Goal: Task Accomplishment & Management: Manage account settings

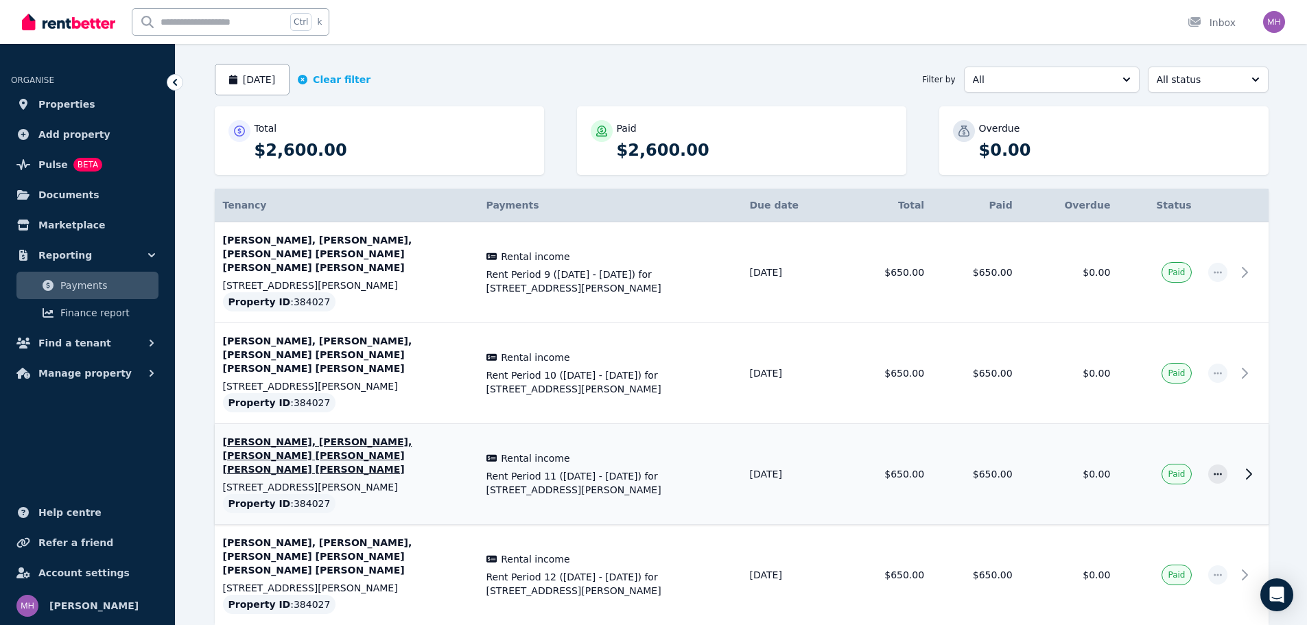
scroll to position [130, 0]
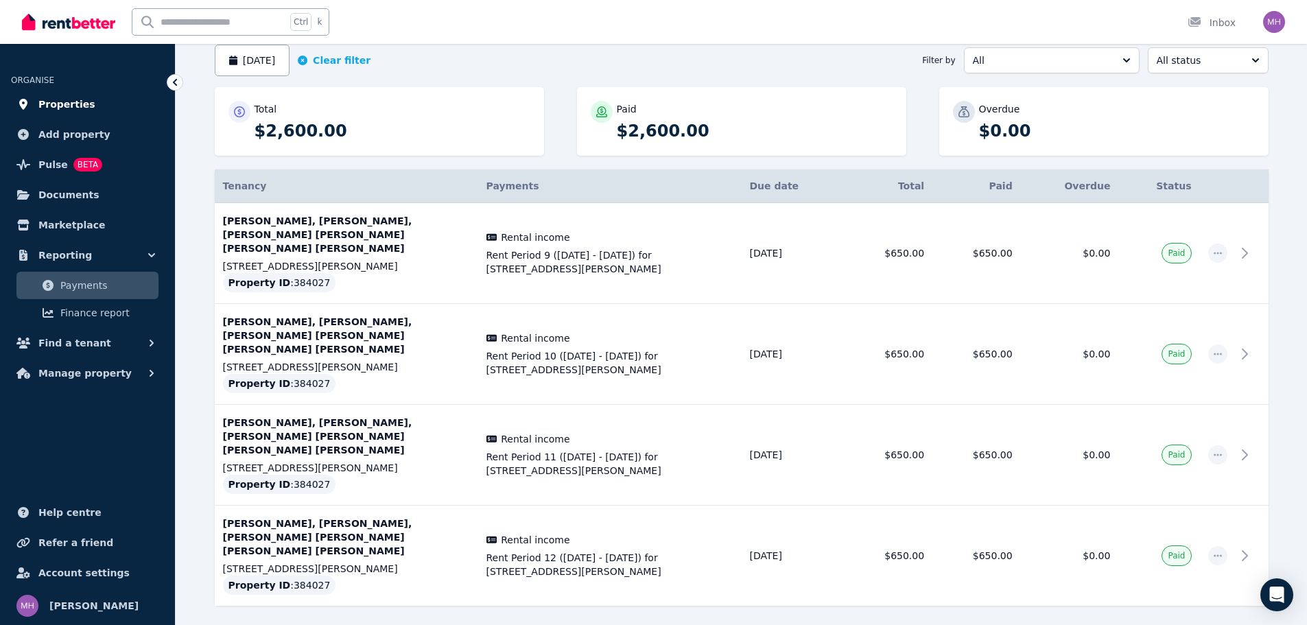
click at [76, 103] on span "Properties" at bounding box center [66, 104] width 57 height 16
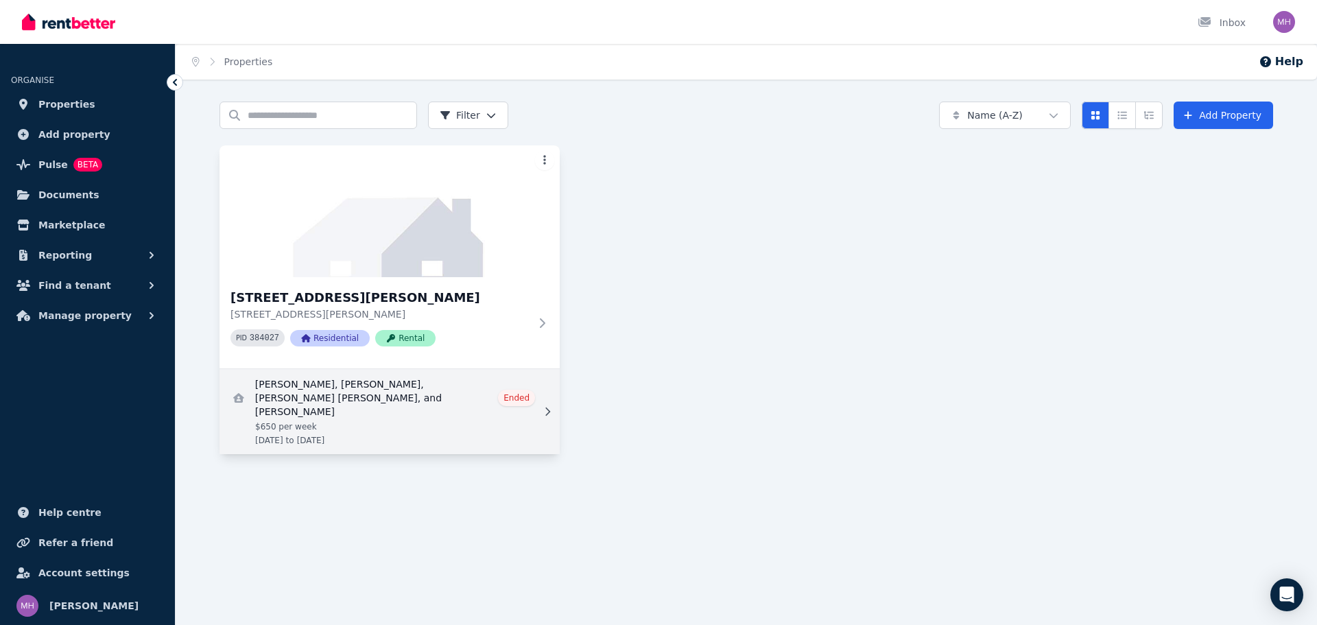
click at [364, 390] on link "View details for Matias Daniel, Martin Supertino, Ariadna Artes Munoz, and Lola…" at bounding box center [390, 411] width 340 height 85
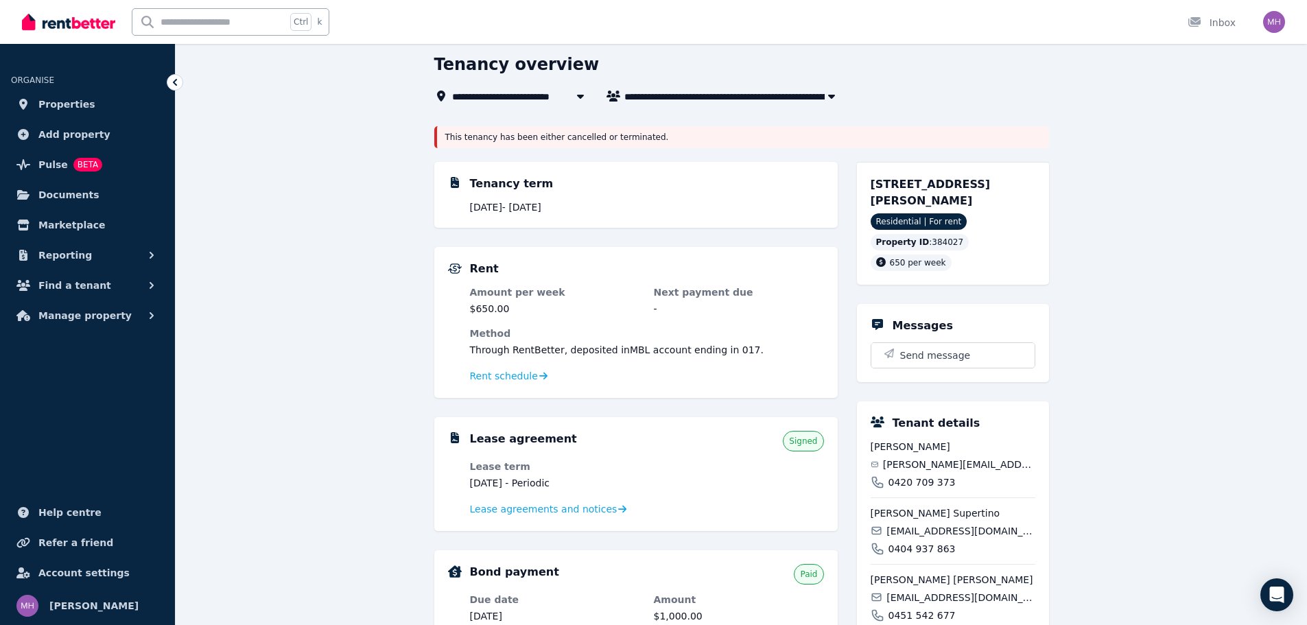
scroll to position [206, 0]
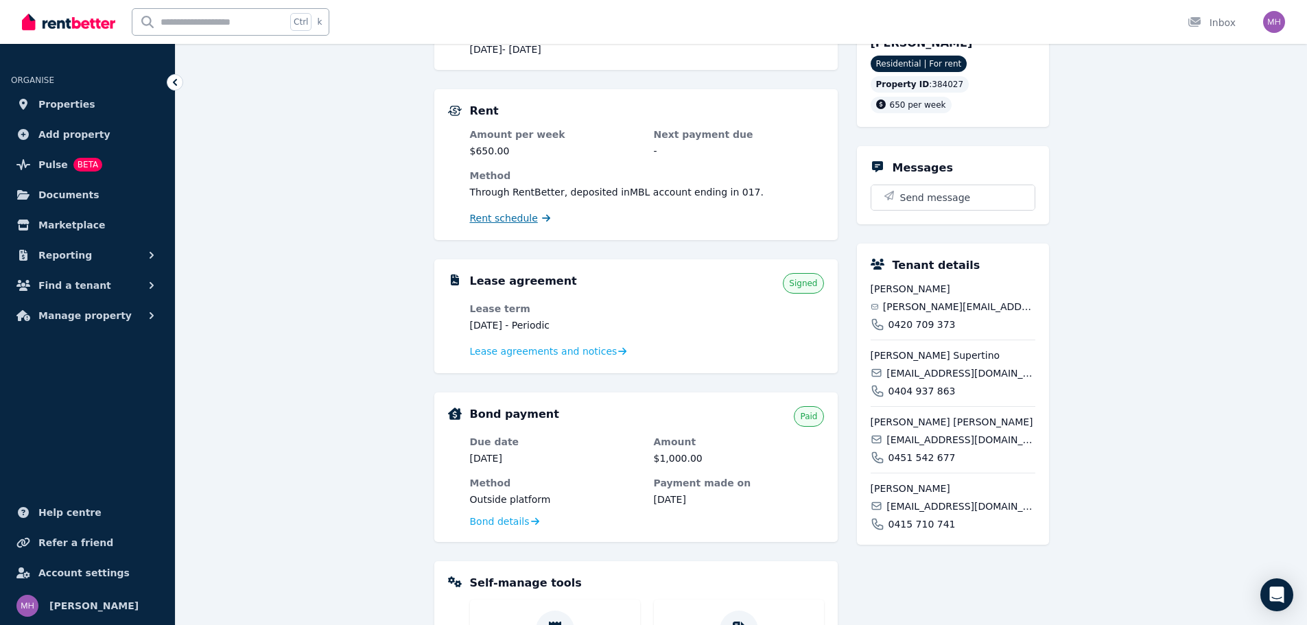
click at [519, 222] on span "Rent schedule" at bounding box center [504, 218] width 68 height 14
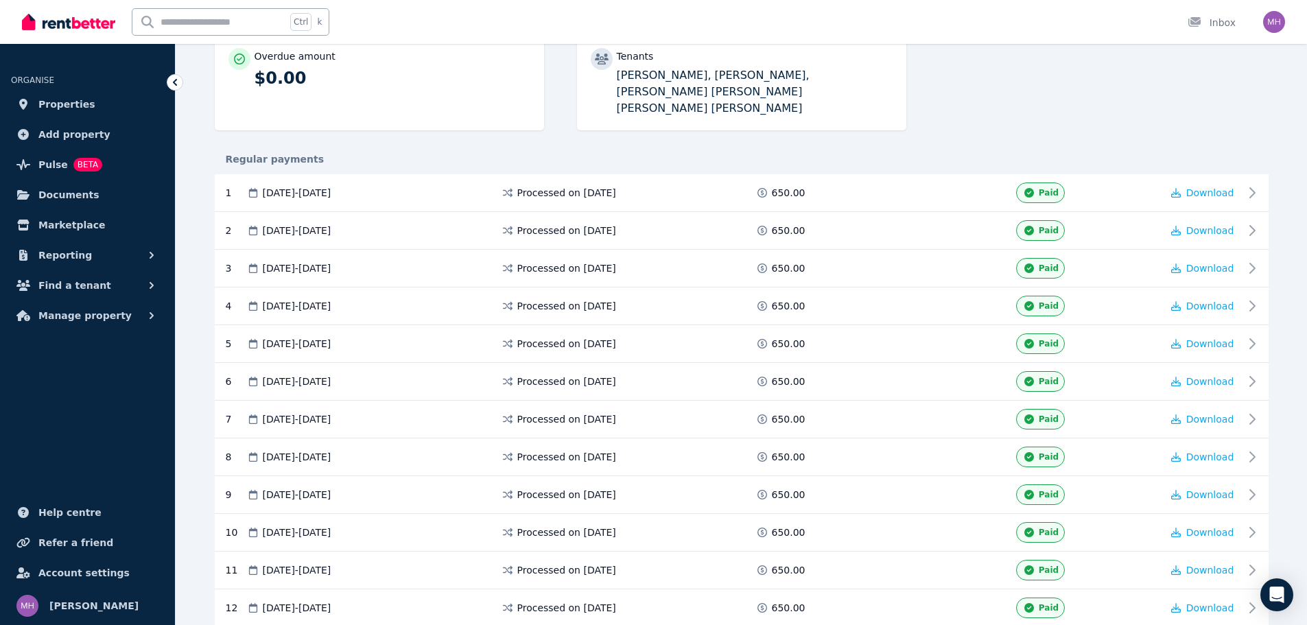
scroll to position [397, 0]
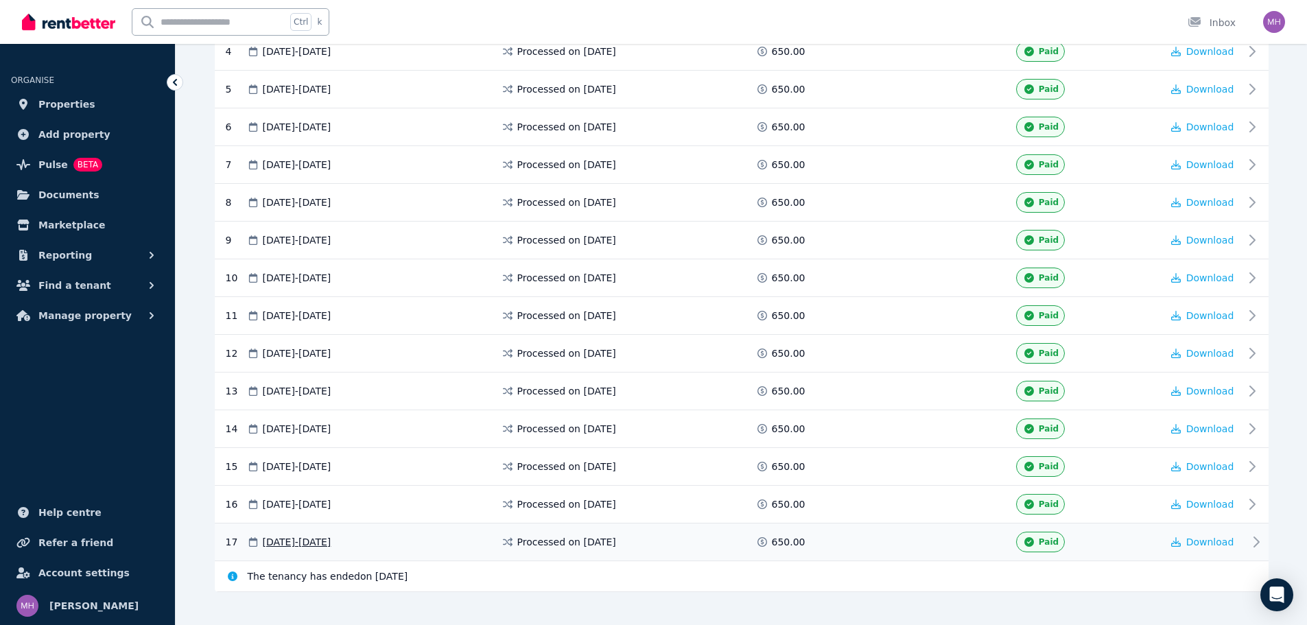
click at [1256, 534] on icon at bounding box center [1256, 542] width 16 height 16
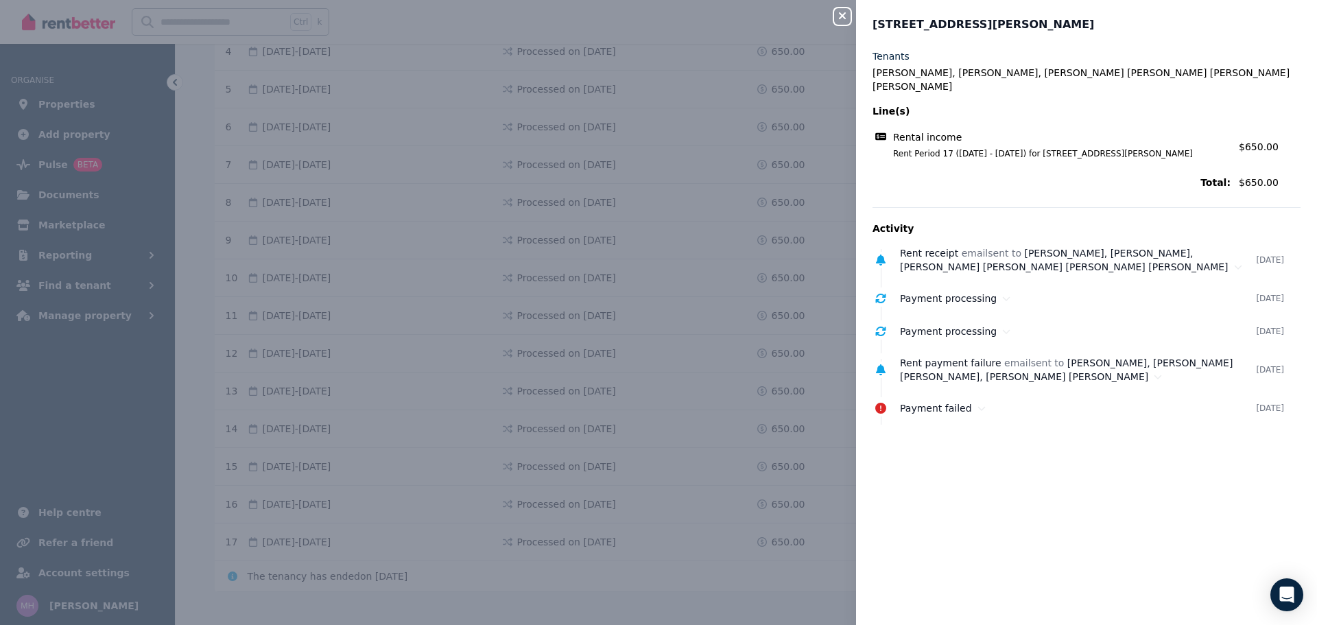
click at [134, 66] on div "Close panel [GEOGRAPHIC_DATA][PERSON_NAME], East Albury Tenants [PERSON_NAME], …" at bounding box center [658, 312] width 1317 height 625
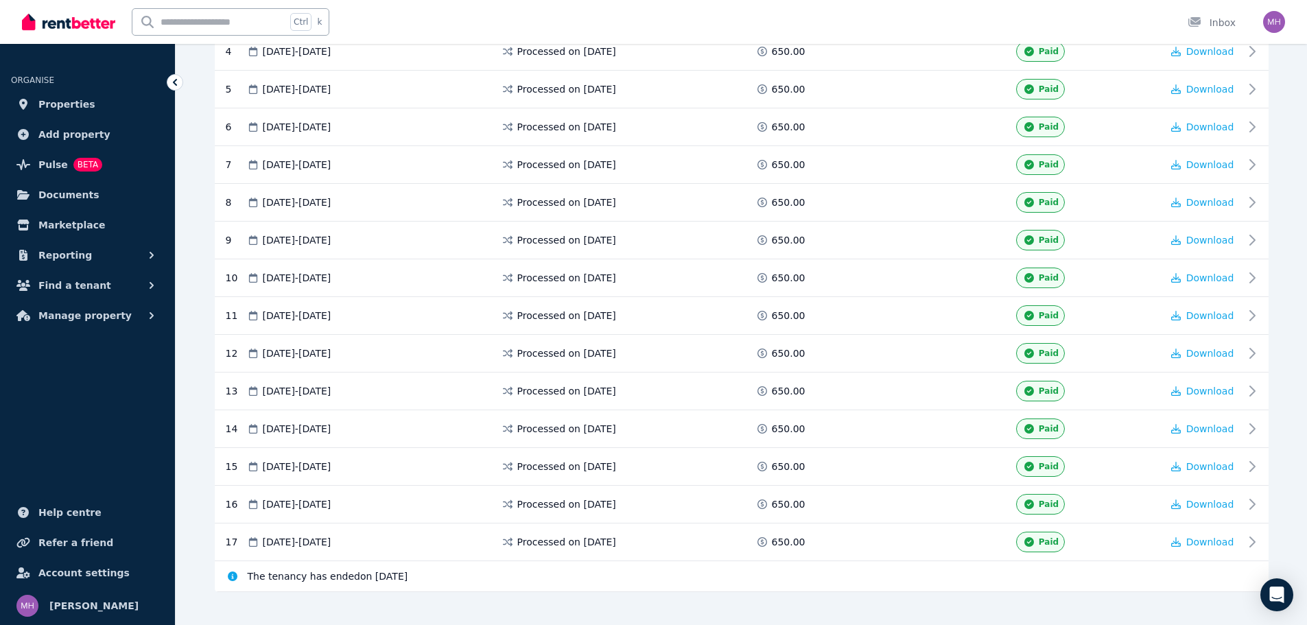
click at [165, 84] on ul "ORGANISE Properties Add property Pulse BETA Documents Marketplace Reporting Fin…" at bounding box center [87, 194] width 175 height 272
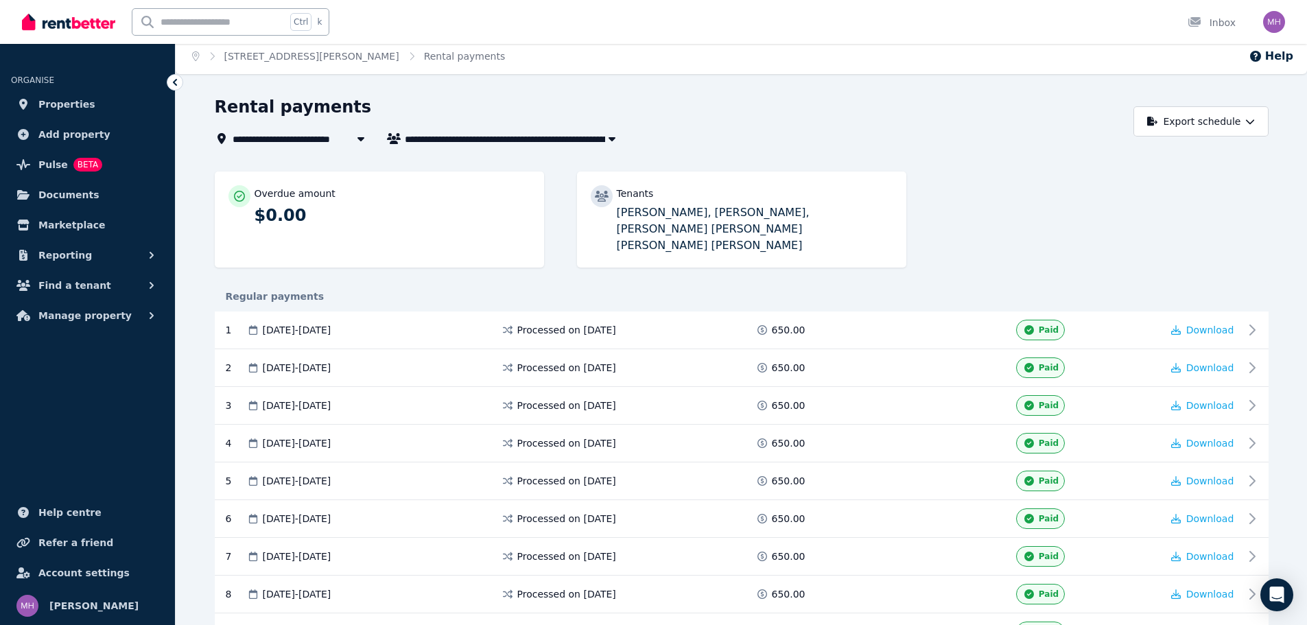
scroll to position [0, 0]
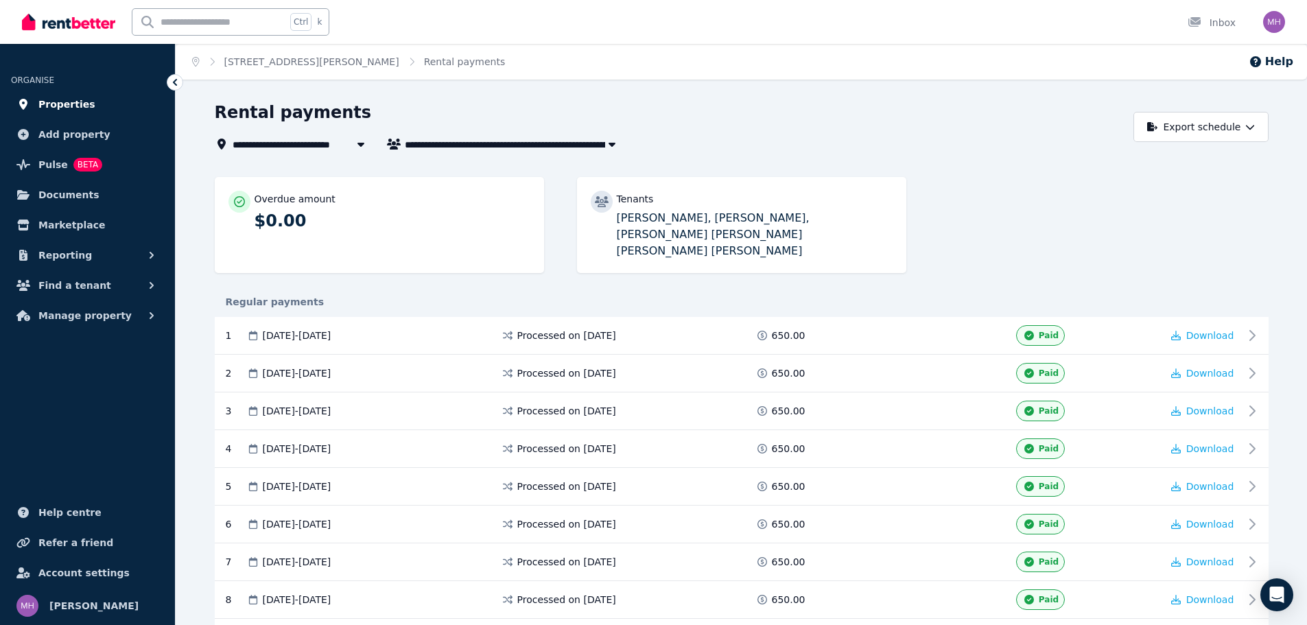
click at [70, 104] on span "Properties" at bounding box center [66, 104] width 57 height 16
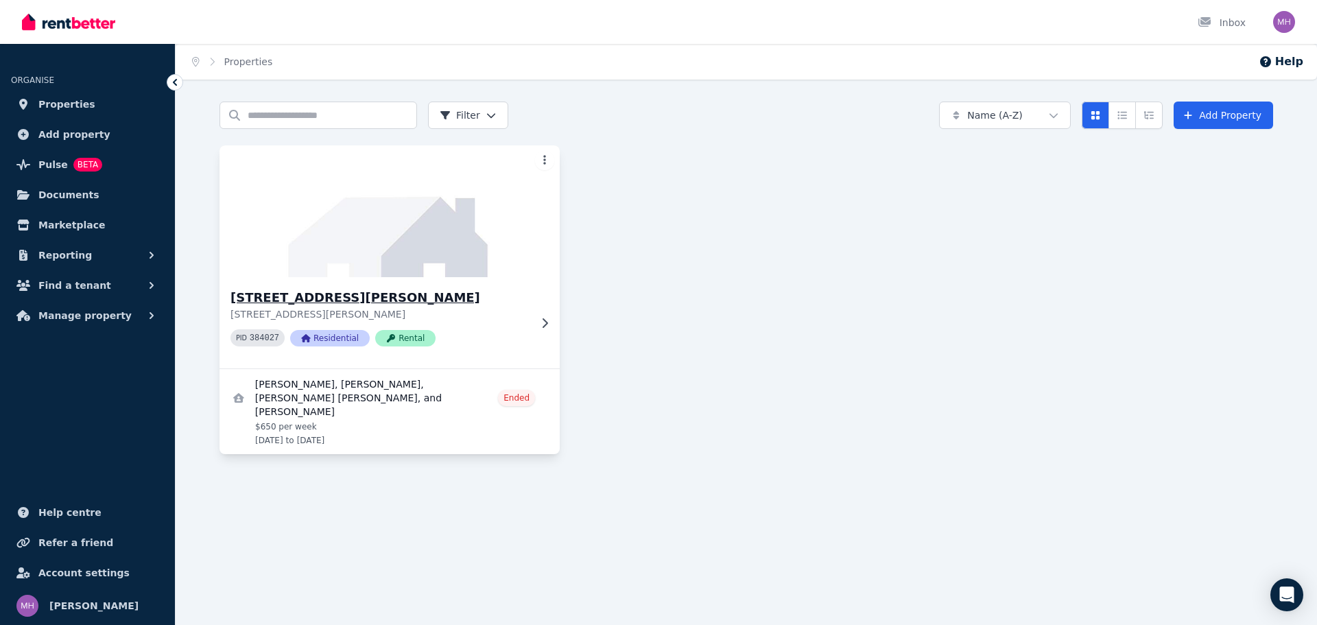
click at [534, 306] on div "[GEOGRAPHIC_DATA][PERSON_NAME] [STREET_ADDRESS][PERSON_NAME] PID 384027 Residen…" at bounding box center [390, 322] width 340 height 91
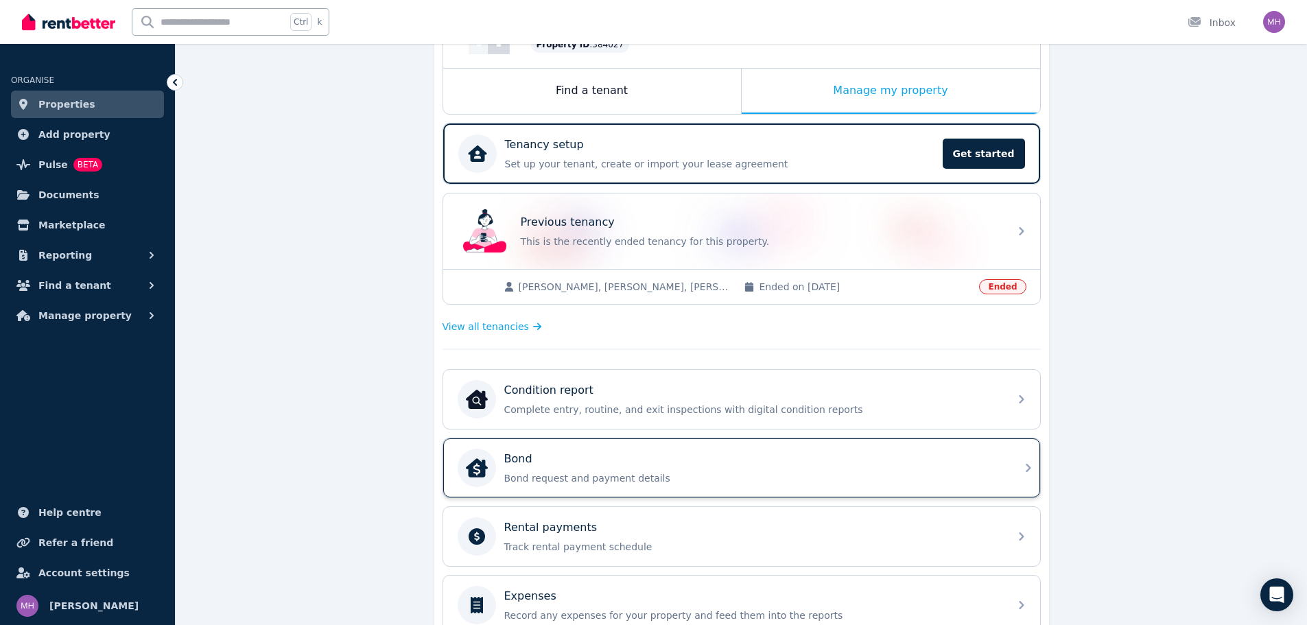
scroll to position [206, 0]
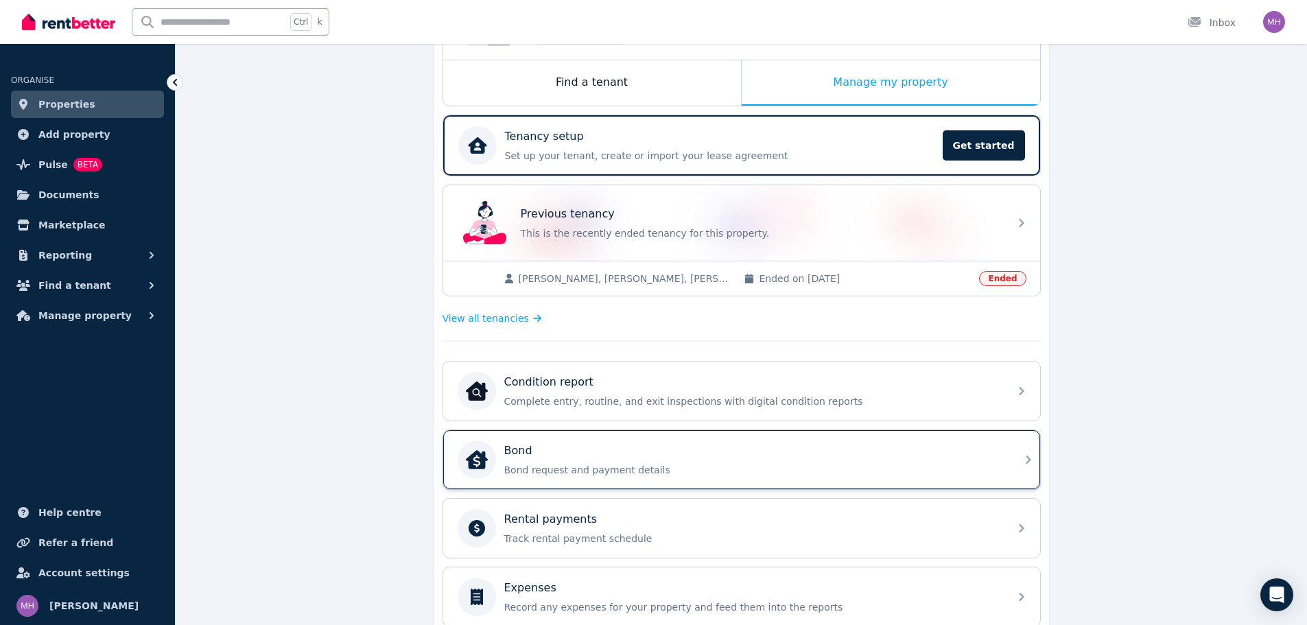
click at [865, 450] on div "Bond" at bounding box center [752, 450] width 497 height 16
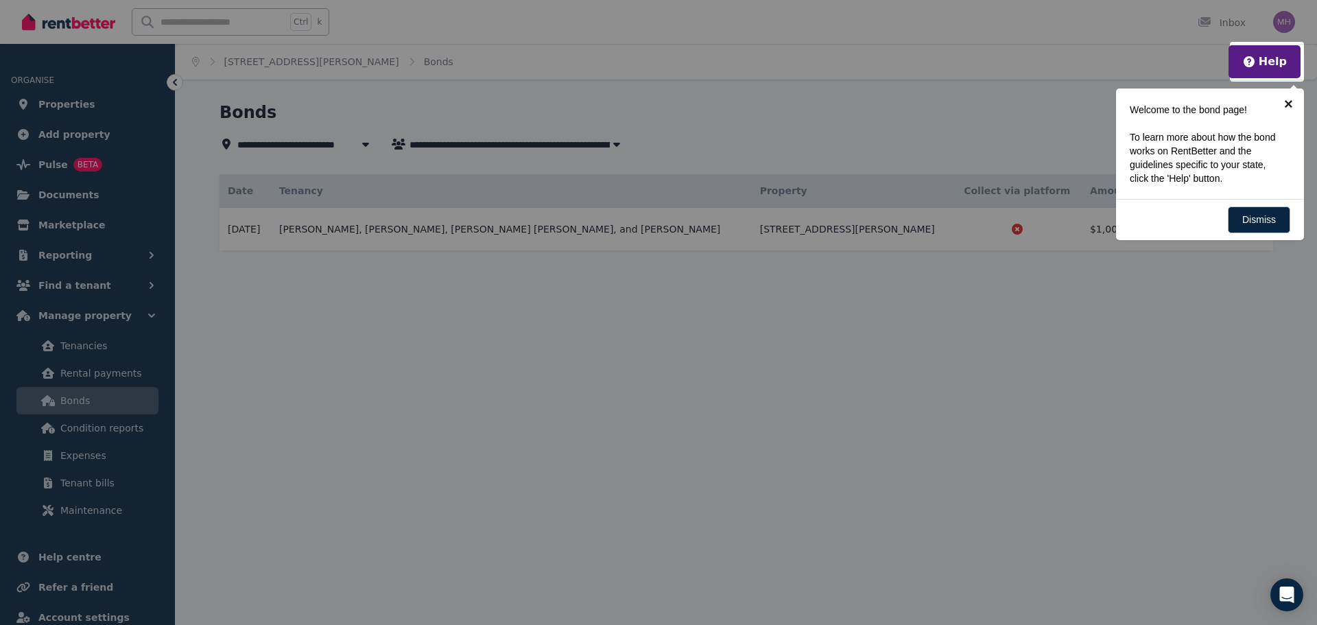
click at [1289, 101] on link "×" at bounding box center [1288, 103] width 31 height 31
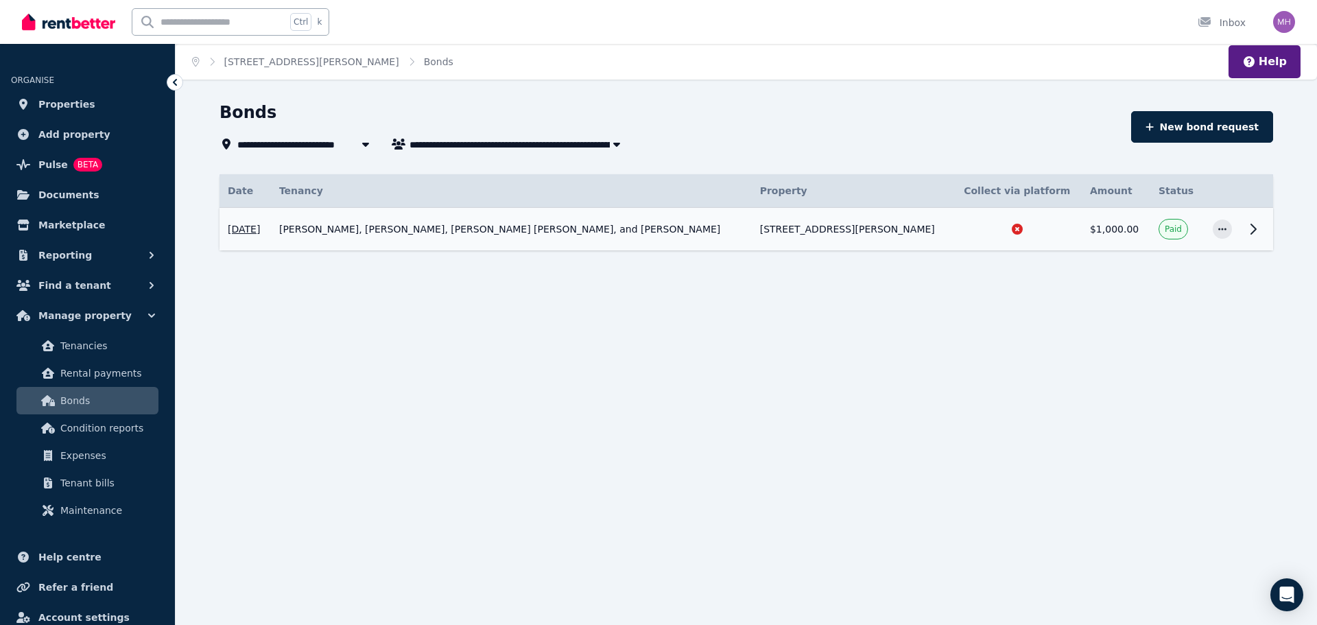
click at [1257, 231] on icon at bounding box center [1253, 229] width 16 height 16
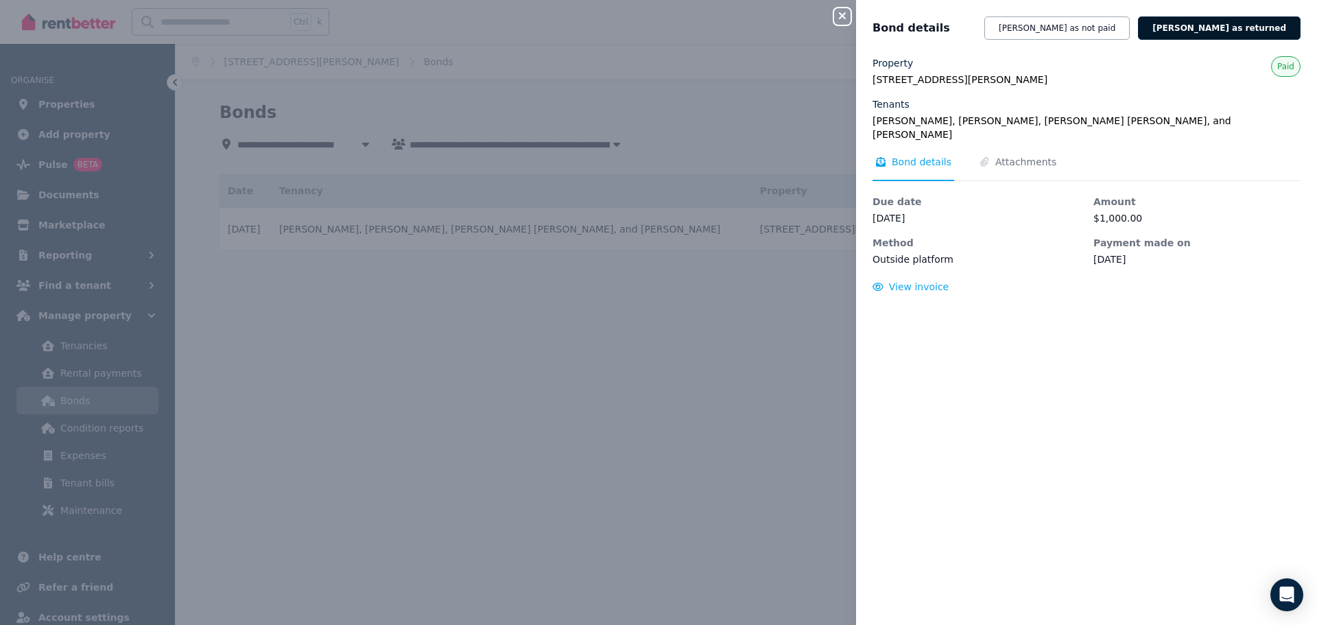
click at [1227, 31] on button "[PERSON_NAME] as returned" at bounding box center [1219, 27] width 163 height 23
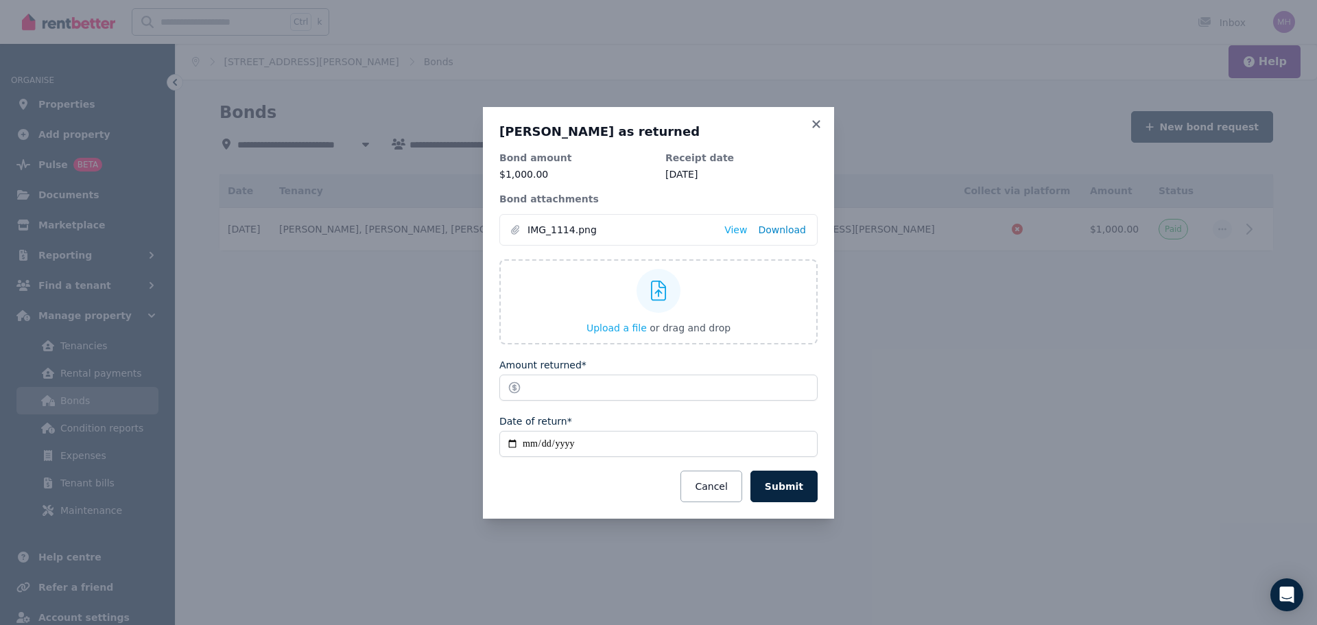
click at [779, 230] on link "Download" at bounding box center [782, 230] width 48 height 14
click at [1081, 357] on div "**********" at bounding box center [658, 312] width 1317 height 625
drag, startPoint x: 569, startPoint y: 385, endPoint x: 524, endPoint y: 390, distance: 44.8
click at [524, 390] on input "*******" at bounding box center [658, 388] width 318 height 26
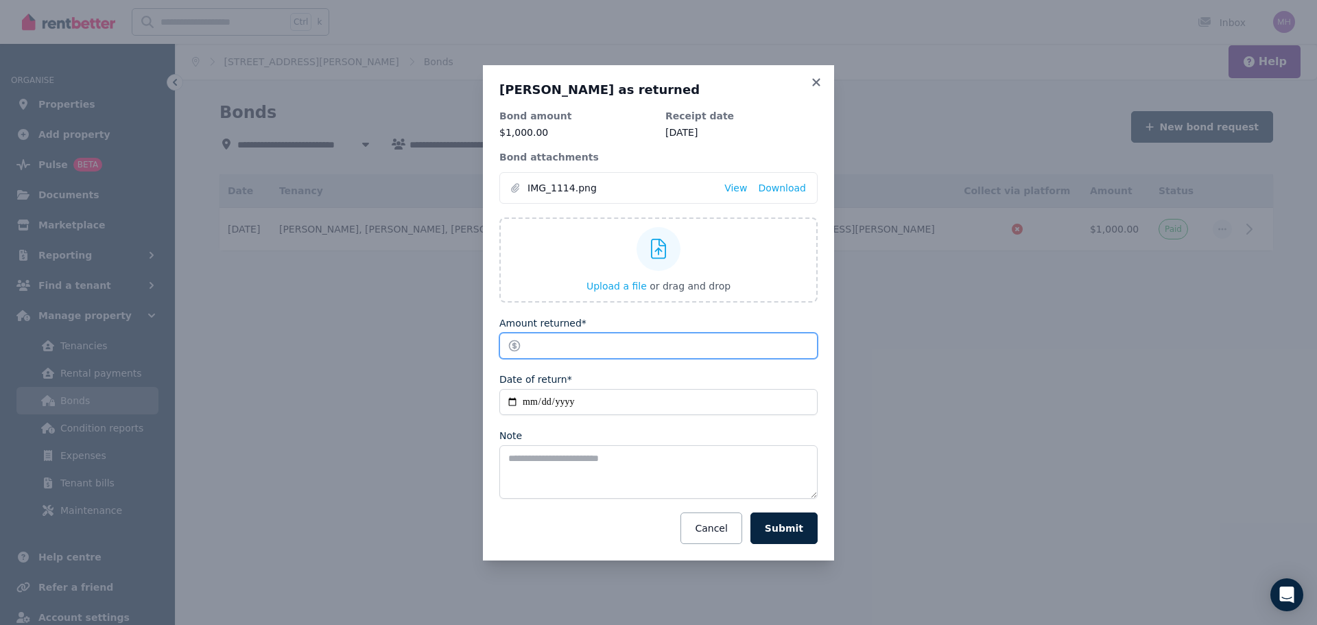
type input "***"
click at [729, 369] on div "**********" at bounding box center [658, 326] width 318 height 435
click at [626, 286] on span "Upload a file" at bounding box center [617, 286] width 60 height 11
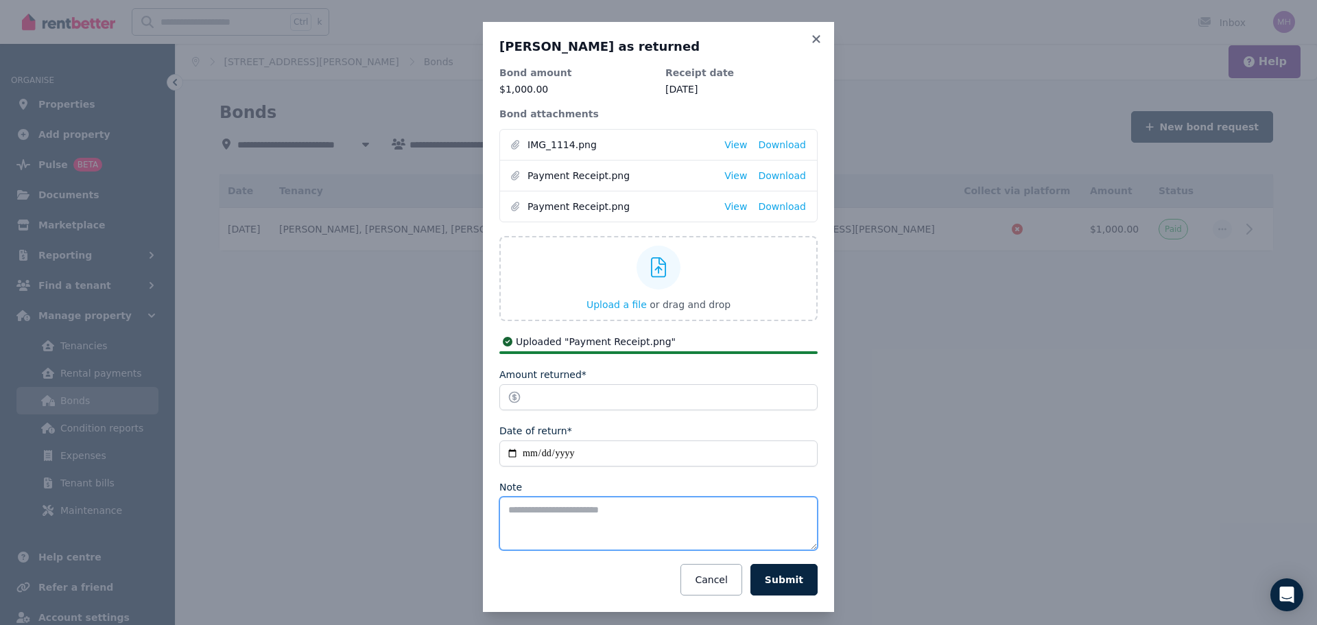
click at [588, 508] on textarea "Note" at bounding box center [658, 524] width 318 height 54
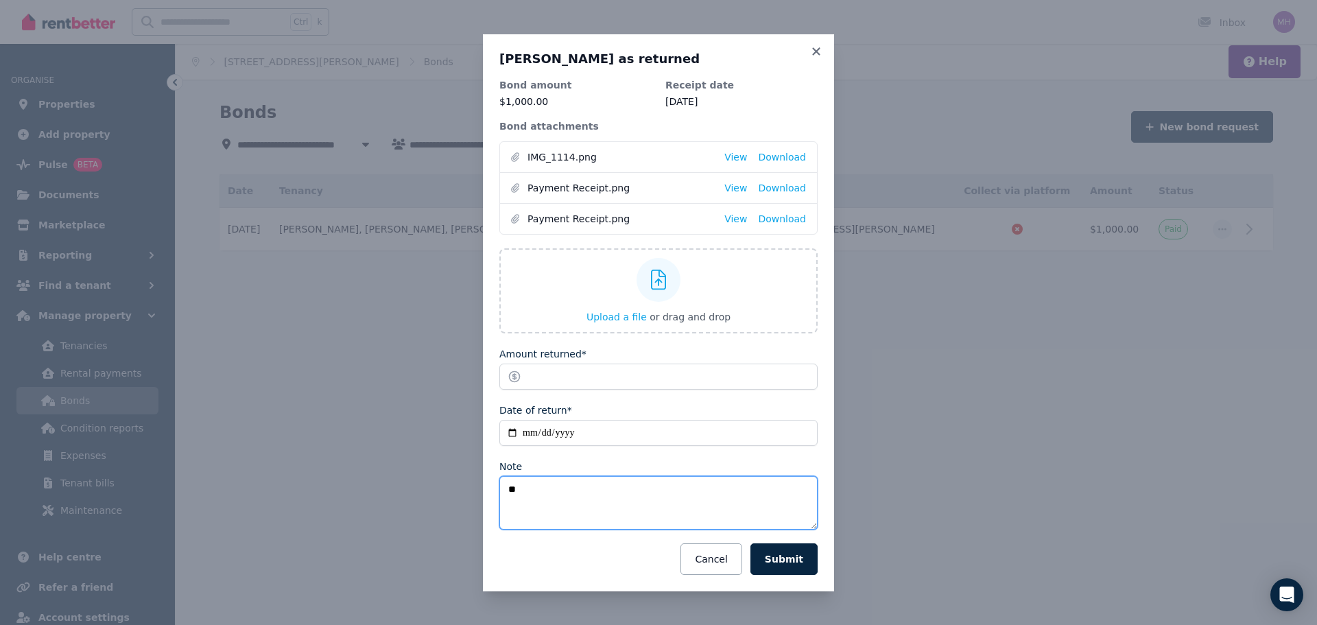
type textarea "*"
type textarea "**********"
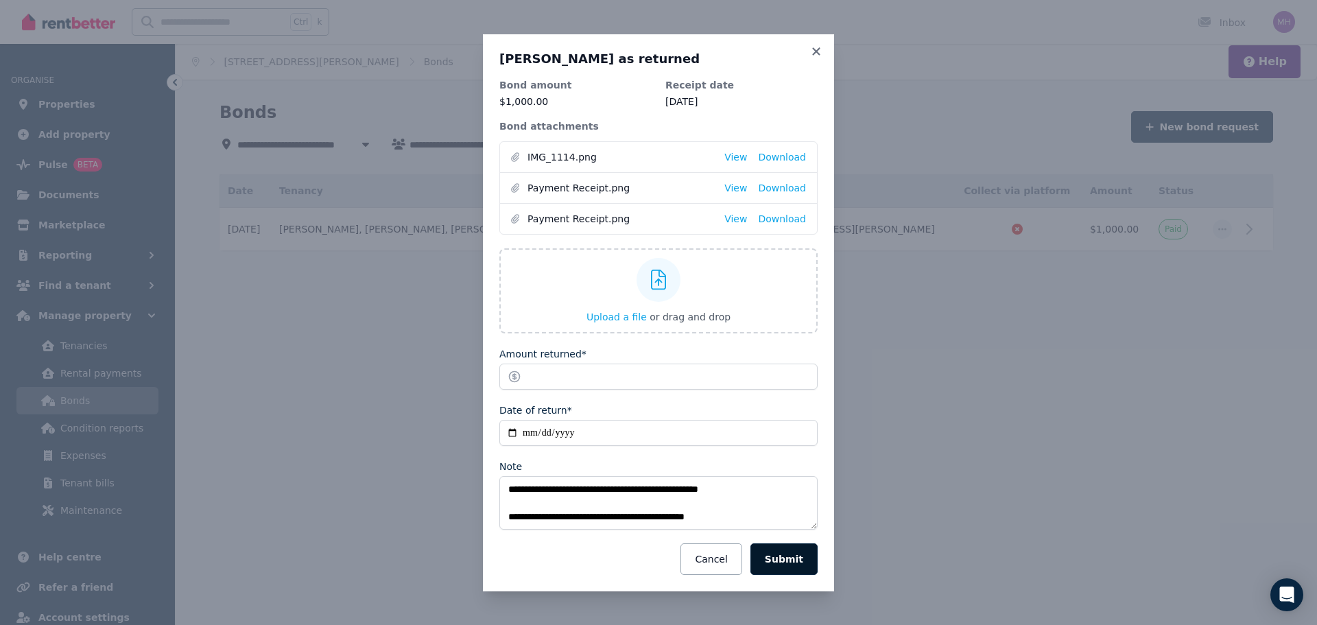
click at [782, 554] on button "Submit" at bounding box center [783, 559] width 67 height 32
